Goal: Task Accomplishment & Management: Use online tool/utility

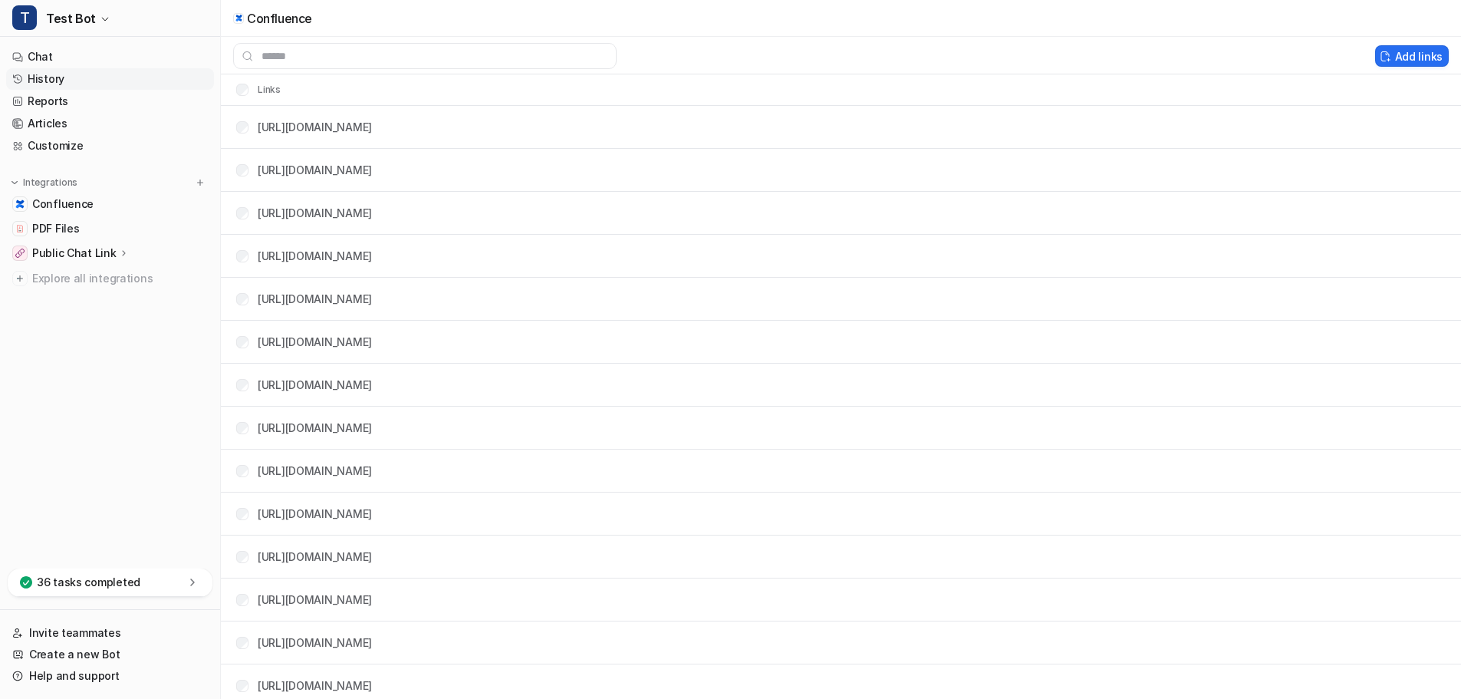
click at [74, 79] on link "History" at bounding box center [110, 78] width 208 height 21
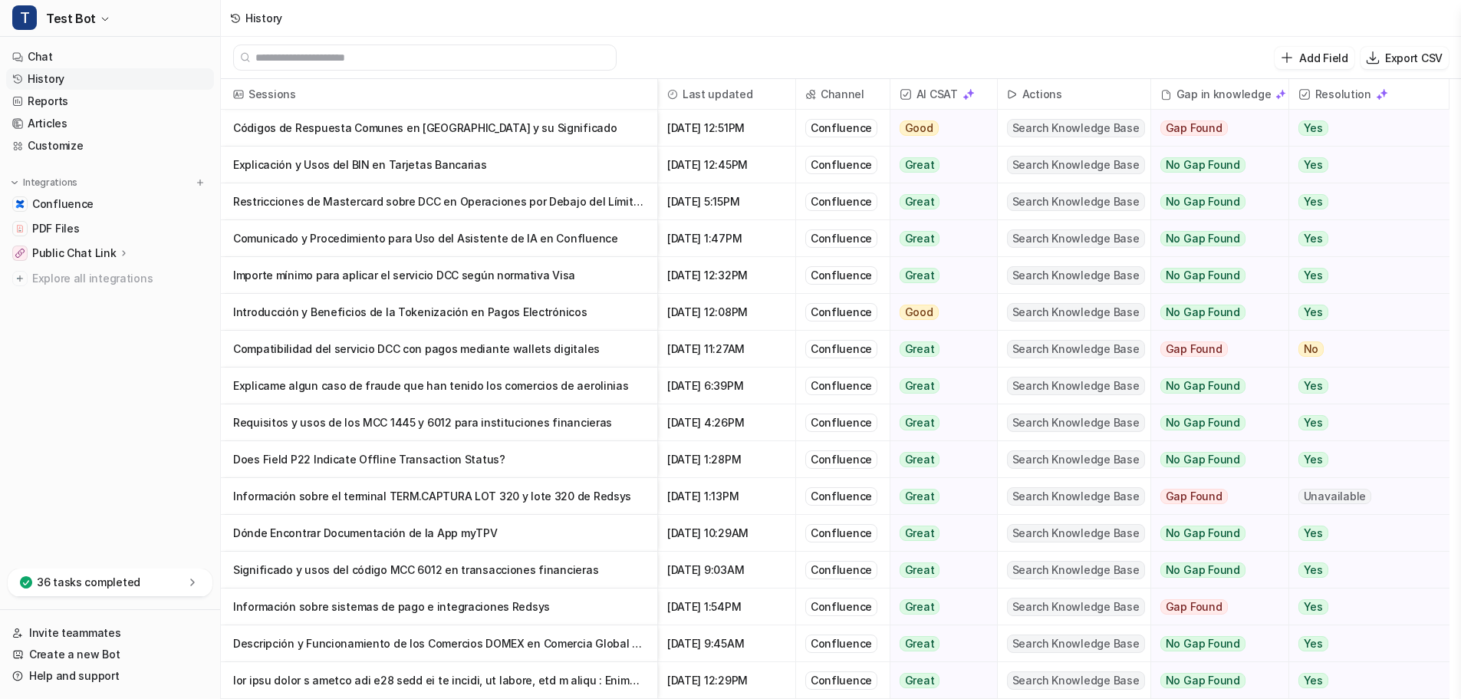
click at [436, 239] on p "Comunicado y Procedimiento para Uso del Asistente de IA en Confluence" at bounding box center [439, 238] width 412 height 37
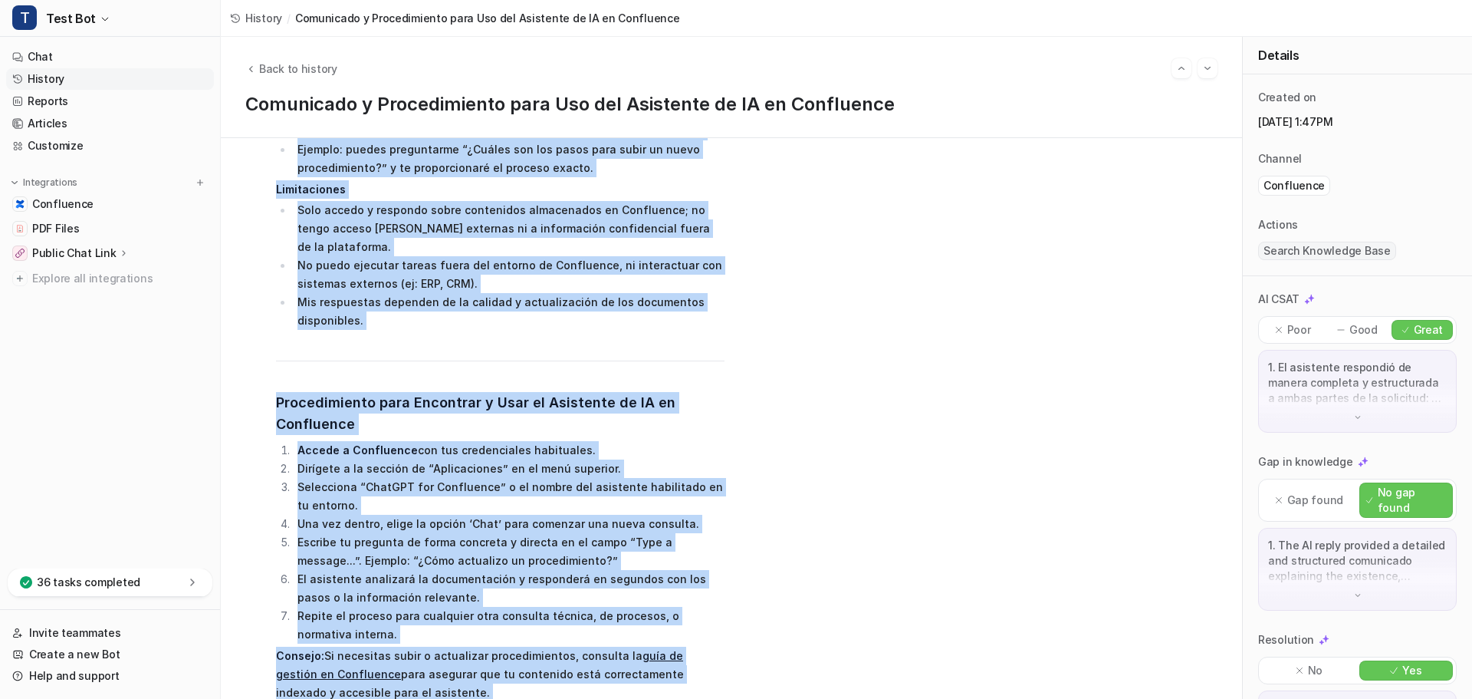
scroll to position [738, 0]
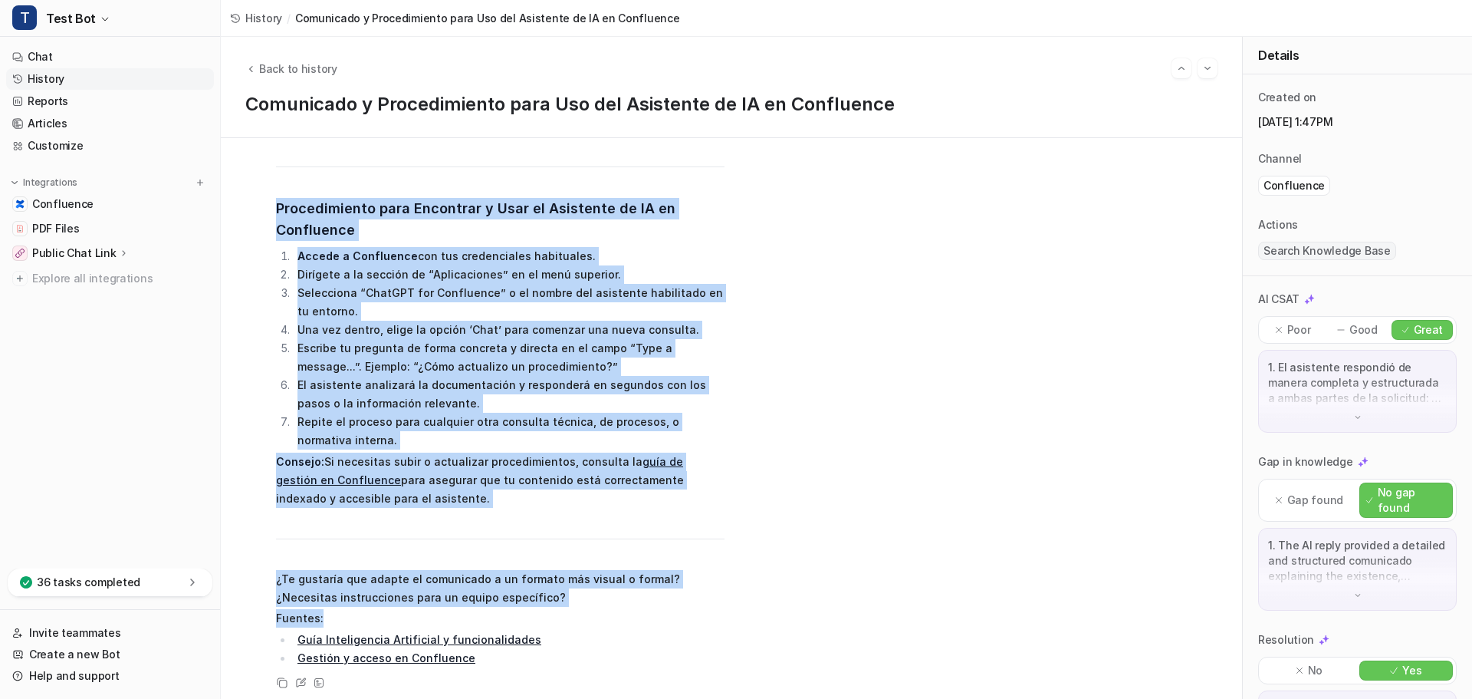
drag, startPoint x: 279, startPoint y: 268, endPoint x: 603, endPoint y: 475, distance: 384.5
click at [603, 475] on span "¡Por supuesto! Aquí tienes dos borradores: uno para el comunicado sobre mi exis…" at bounding box center [500, 111] width 449 height 1113
copy span "Loremipsum: Dolorsitamet con Adipiscin el SE do Eiusmodtem ¿Incid utl? Etd ma a…"
